Goal: Task Accomplishment & Management: Manage account settings

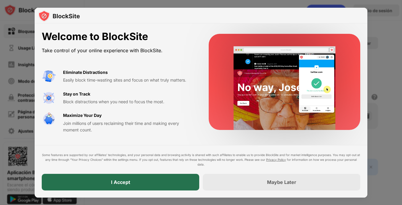
click at [178, 183] on div "I Accept" at bounding box center [121, 182] width 158 height 17
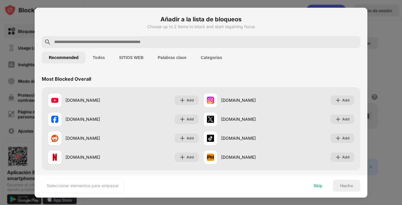
click at [318, 186] on div "Skip" at bounding box center [318, 185] width 9 height 5
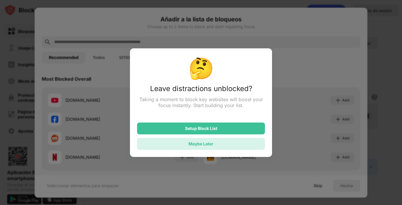
click at [215, 144] on div "Maybe Later" at bounding box center [201, 144] width 128 height 12
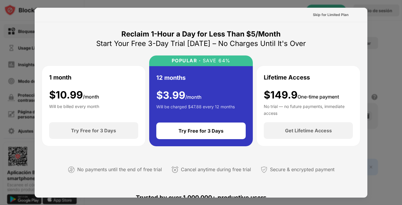
scroll to position [220, 0]
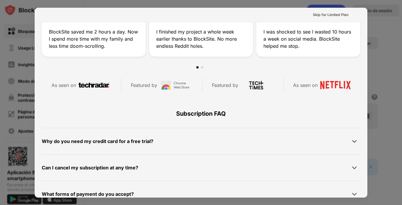
click at [376, 14] on div at bounding box center [201, 102] width 402 height 205
drag, startPoint x: 343, startPoint y: 3, endPoint x: 354, endPoint y: -9, distance: 15.7
click at [354, 0] on html "Bloquear sitios Usage Limit Insights Modo de enfoque Protección de contraseñas …" at bounding box center [201, 102] width 402 height 205
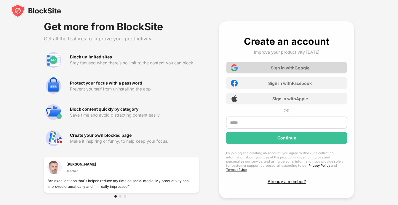
click at [247, 73] on div "Sign in with Google" at bounding box center [286, 68] width 121 height 12
click at [276, 68] on div "Sign in with Google" at bounding box center [290, 67] width 39 height 5
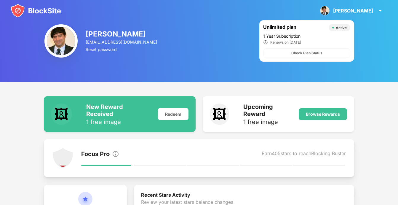
click at [162, 153] on div "Focus Pro Earn 405 stars to reach Blocking Buster" at bounding box center [213, 154] width 265 height 8
click at [191, 148] on div "Focus Pro Earn 405 stars to reach Blocking Buster" at bounding box center [213, 157] width 265 height 21
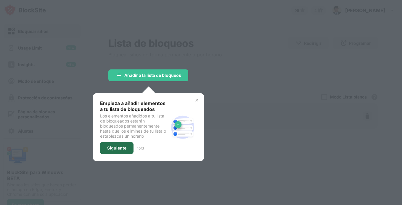
click at [128, 142] on div "Siguiente" at bounding box center [116, 148] width 33 height 12
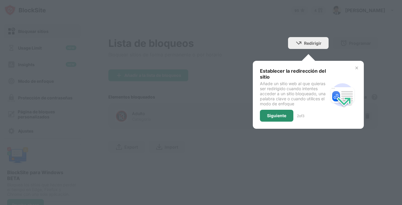
click at [274, 110] on div "Siguiente" at bounding box center [276, 116] width 33 height 12
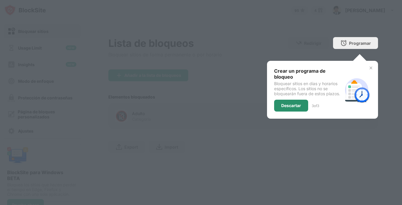
click at [283, 107] on div "Descartar" at bounding box center [292, 105] width 20 height 5
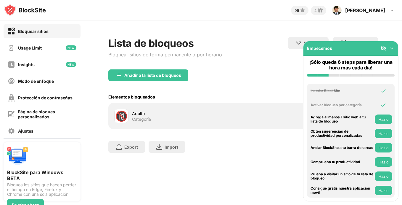
click at [391, 47] on img at bounding box center [392, 48] width 6 height 6
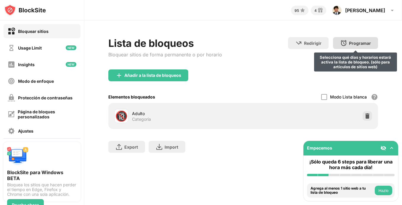
click at [350, 44] on div "Programar" at bounding box center [360, 43] width 22 height 5
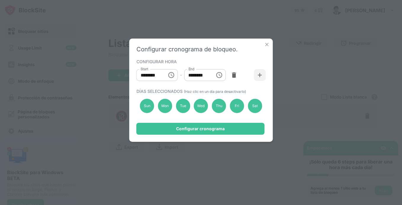
click at [267, 40] on div "Configurar cronograma de bloqueo. CONFIGURAR HORA Start ******** Start - End **…" at bounding box center [201, 90] width 144 height 103
click at [266, 43] on img at bounding box center [267, 44] width 6 height 6
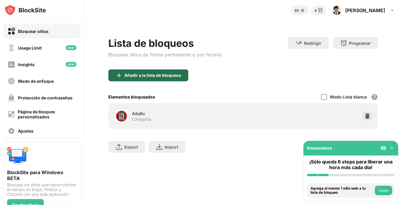
click at [159, 77] on div "Añadir a la lista de bloqueos" at bounding box center [152, 75] width 57 height 5
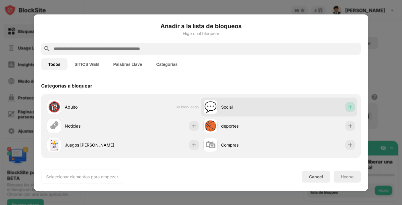
click at [348, 105] on img at bounding box center [351, 107] width 6 height 6
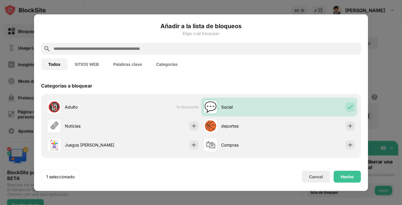
click at [95, 68] on button "SITIOS WEB" at bounding box center [87, 64] width 39 height 12
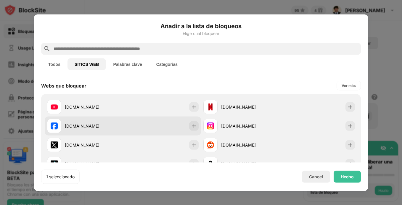
click at [197, 124] on div "facebook.com" at bounding box center [123, 125] width 156 height 19
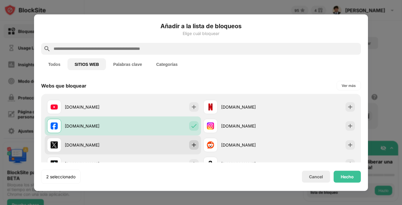
click at [193, 140] on div at bounding box center [193, 144] width 9 height 9
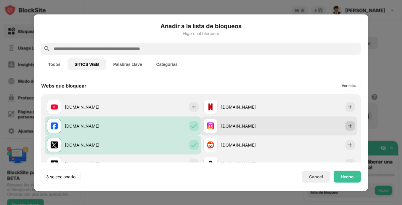
click at [348, 125] on img at bounding box center [351, 126] width 6 height 6
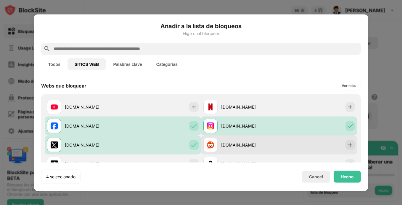
click at [347, 139] on div "reddit.com" at bounding box center [279, 144] width 156 height 19
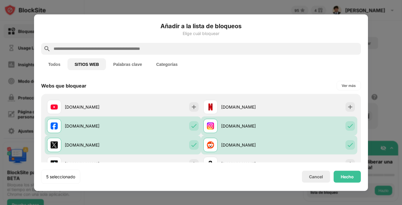
click at [98, 48] on input "text" at bounding box center [206, 48] width 306 height 7
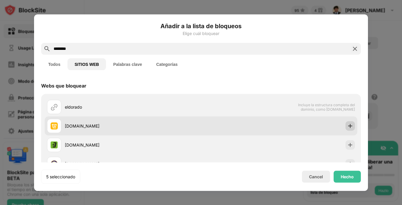
type input "********"
click at [348, 124] on img at bounding box center [351, 126] width 6 height 6
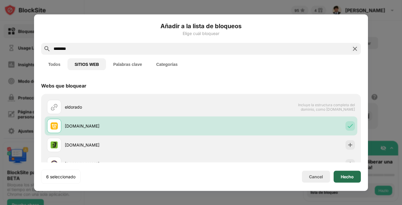
click at [343, 173] on div "Hecho" at bounding box center [347, 176] width 27 height 12
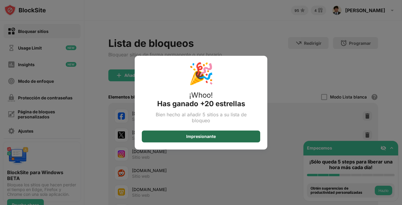
click at [224, 140] on div "Impresionante" at bounding box center [201, 136] width 119 height 12
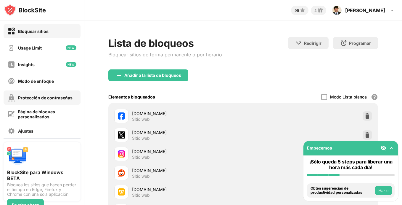
click at [42, 95] on div "Protección de contraseñas" at bounding box center [45, 97] width 55 height 5
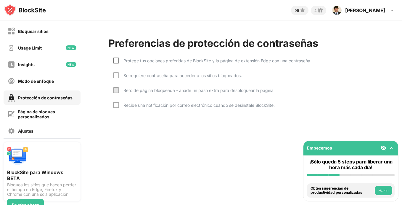
click at [116, 61] on div at bounding box center [116, 60] width 6 height 6
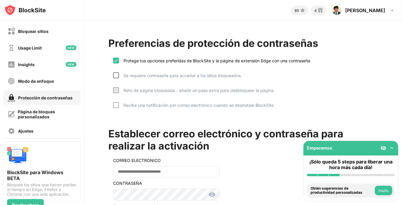
click at [117, 74] on div at bounding box center [116, 75] width 6 height 6
click at [114, 89] on div at bounding box center [116, 90] width 6 height 6
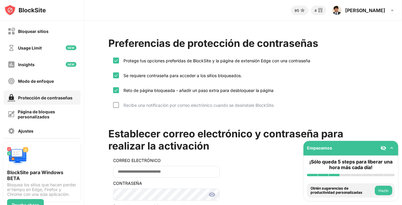
click at [116, 102] on div "Reto de página bloqueada - añadir un paso extra para desbloquear la página" at bounding box center [193, 94] width 161 height 15
click at [117, 86] on div "Se requiere contraseña para acceder a los sitios bloqueados." at bounding box center [177, 79] width 129 height 15
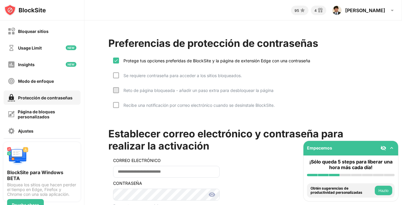
click at [117, 89] on div at bounding box center [116, 90] width 6 height 6
click at [117, 73] on div at bounding box center [116, 75] width 6 height 6
click at [117, 90] on div at bounding box center [116, 90] width 6 height 6
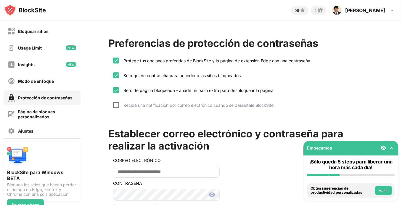
click at [117, 105] on div at bounding box center [116, 105] width 6 height 6
click at [380, 189] on button "Hazlo" at bounding box center [383, 189] width 17 height 9
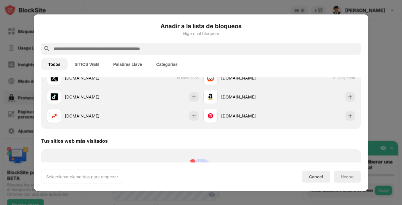
scroll to position [206, 0]
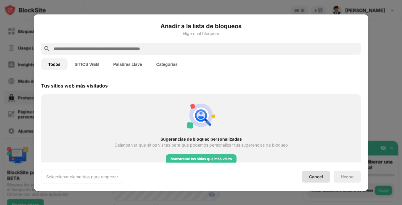
click at [321, 172] on div "Cancel" at bounding box center [316, 176] width 28 height 12
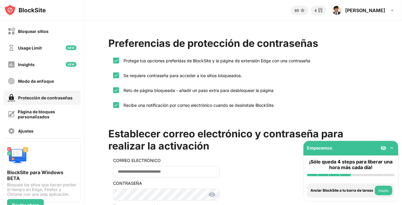
click at [398, 195] on div "Instalar BlockSite Activar bloqueo por categoría Agrega al menos 1 sitio web a …" at bounding box center [351, 190] width 95 height 21
click at [391, 190] on button "Hazlo" at bounding box center [383, 189] width 17 height 9
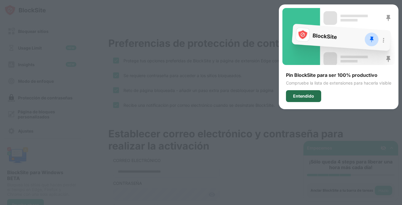
click at [318, 92] on div "Entendido" at bounding box center [303, 96] width 35 height 12
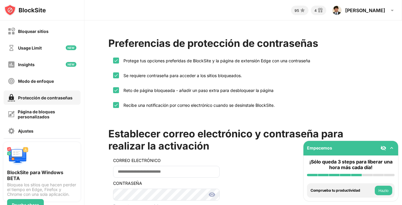
click at [391, 148] on img at bounding box center [392, 148] width 6 height 6
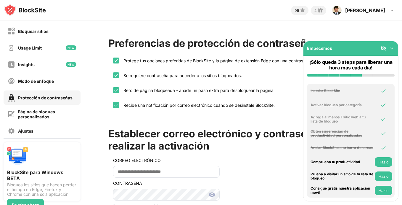
click at [391, 47] on img at bounding box center [392, 48] width 6 height 6
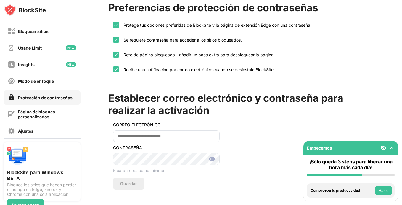
scroll to position [41, 0]
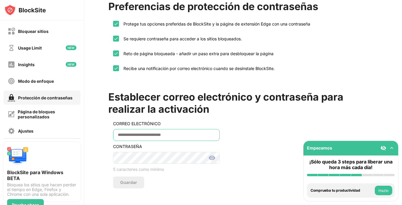
click at [153, 129] on input "email" at bounding box center [166, 135] width 107 height 12
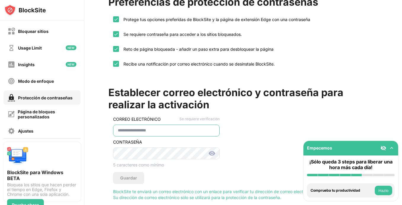
click at [154, 129] on input "**********" at bounding box center [166, 130] width 107 height 12
type input "**********"
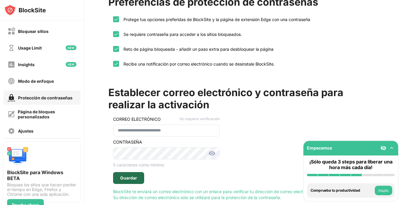
click at [128, 173] on div "Guardar" at bounding box center [128, 178] width 31 height 12
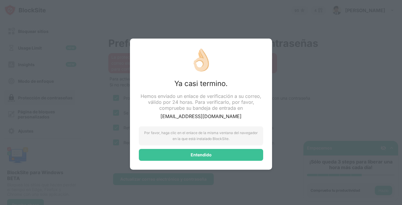
scroll to position [0, 0]
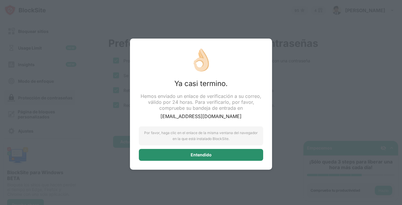
click at [210, 152] on div "Entendido" at bounding box center [201, 154] width 21 height 5
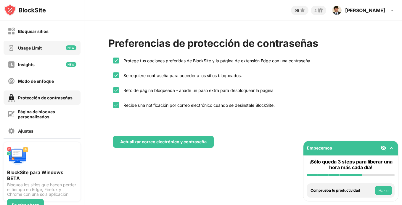
click at [35, 50] on div "Usage Limit" at bounding box center [30, 47] width 24 height 5
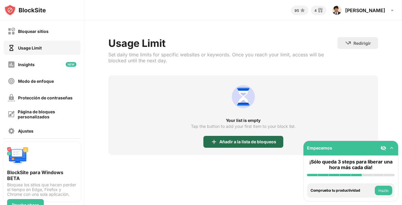
click at [234, 139] on div "Añadir a la lista de bloqueos" at bounding box center [248, 141] width 57 height 5
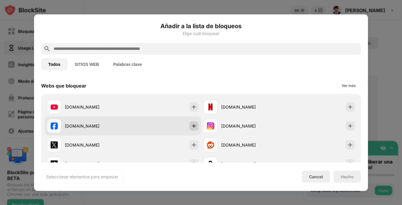
click at [193, 124] on img at bounding box center [194, 126] width 6 height 6
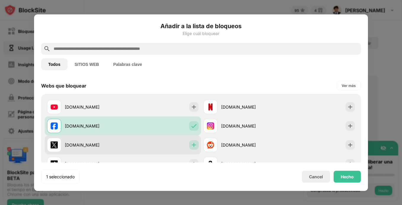
click at [191, 142] on img at bounding box center [194, 145] width 6 height 6
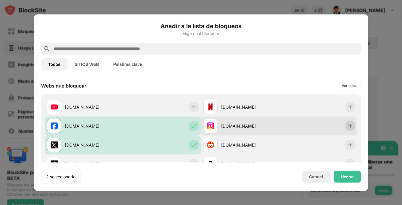
click at [348, 123] on img at bounding box center [351, 126] width 6 height 6
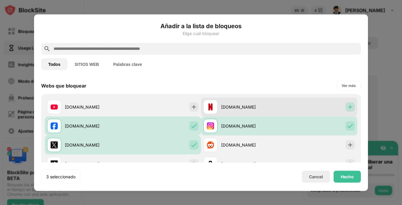
click at [348, 107] on img at bounding box center [351, 107] width 6 height 6
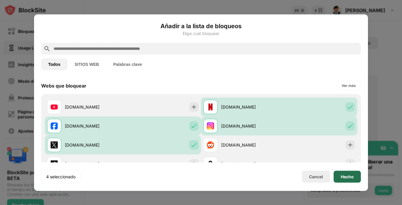
click at [346, 174] on div "Hecho" at bounding box center [347, 176] width 13 height 5
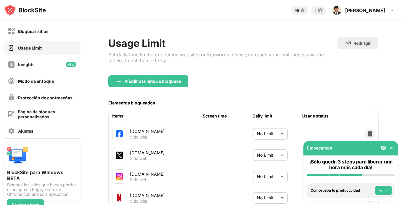
click at [381, 186] on button "Hazlo" at bounding box center [383, 189] width 17 height 9
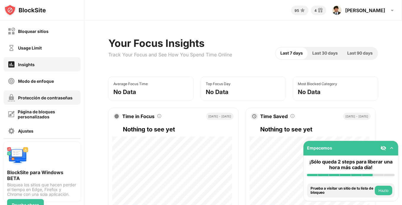
click at [35, 98] on div "Protección de contraseñas" at bounding box center [45, 97] width 55 height 5
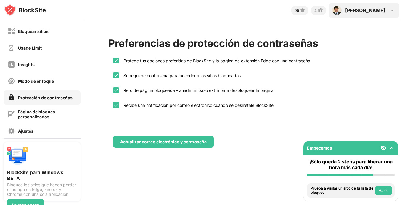
click at [391, 11] on img at bounding box center [392, 10] width 7 height 7
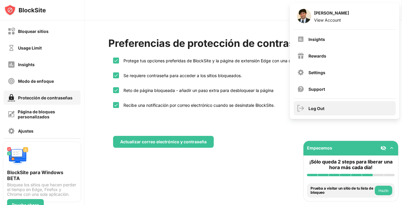
click at [314, 108] on div "Log Out" at bounding box center [317, 108] width 16 height 5
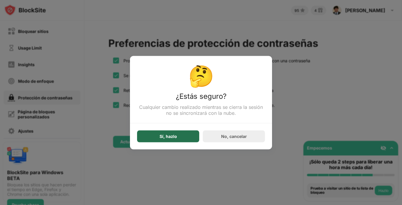
click at [195, 135] on div "Sí, hazlo" at bounding box center [168, 136] width 62 height 12
